Goal: Task Accomplishment & Management: Manage account settings

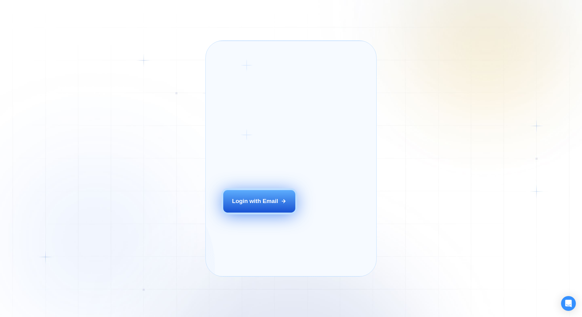
click at [272, 212] on button "Login with Email" at bounding box center [259, 201] width 72 height 22
